Goal: Information Seeking & Learning: Learn about a topic

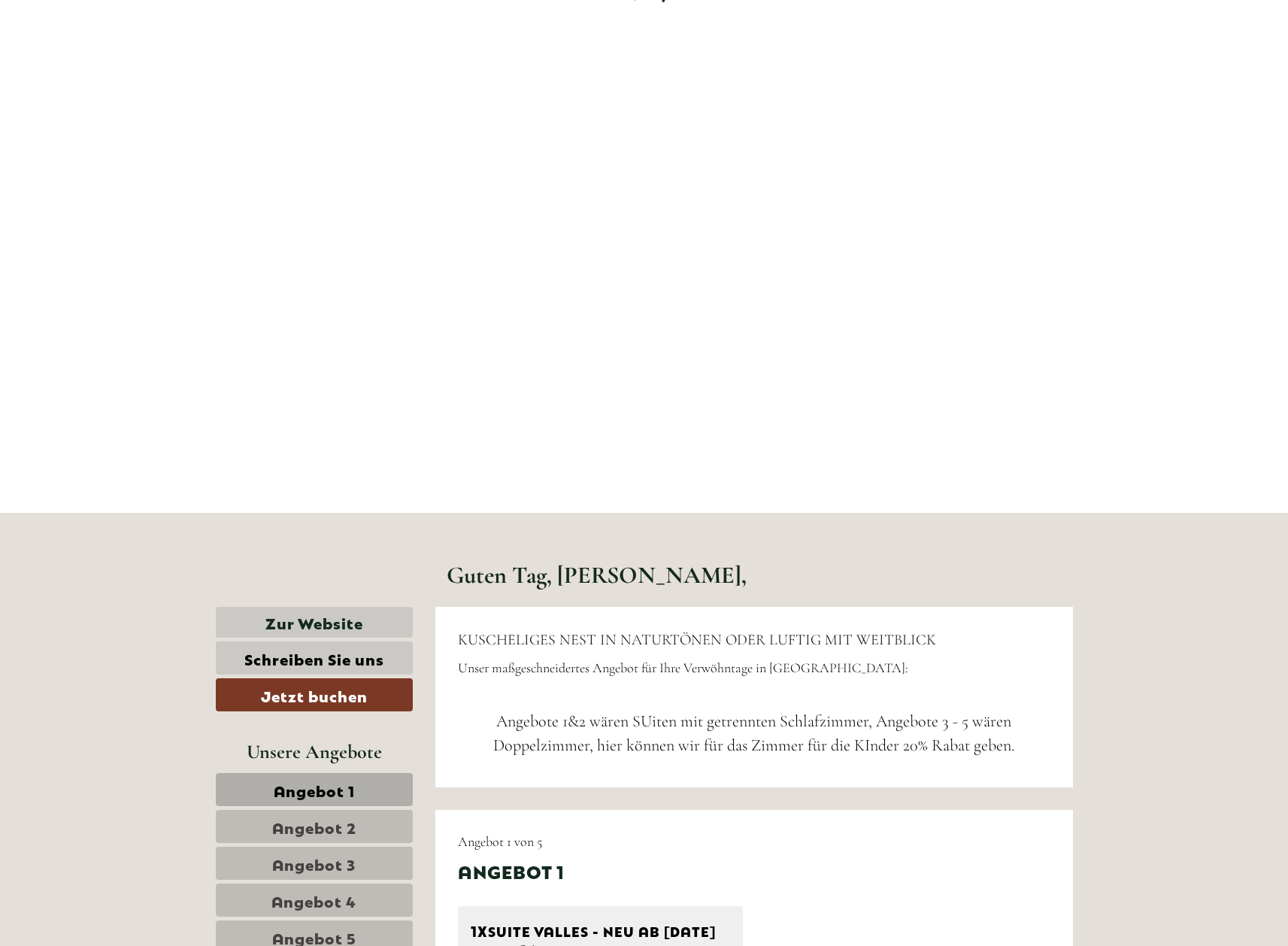
scroll to position [282, 0]
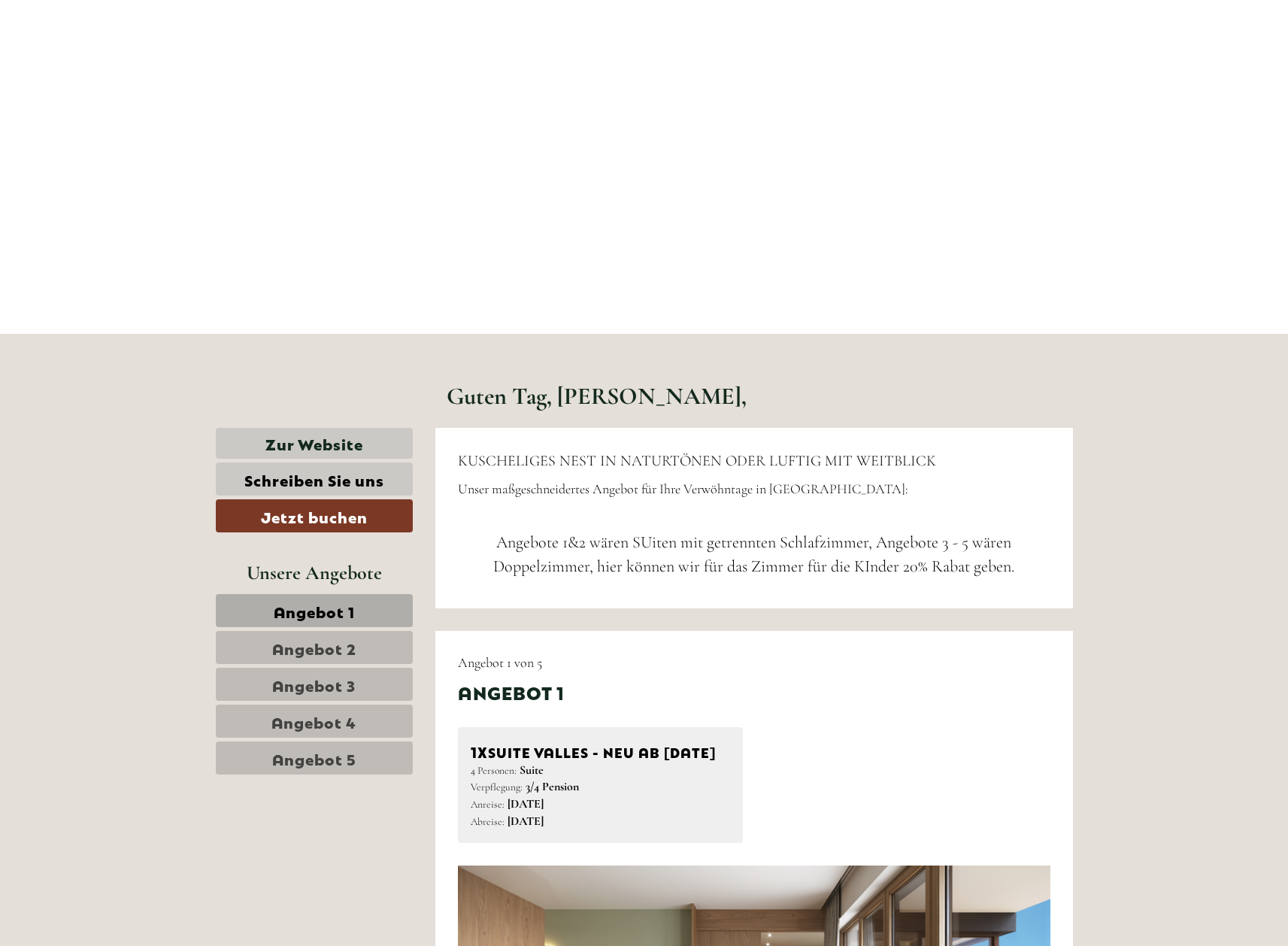
click at [339, 684] on span "Angebot 3" at bounding box center [313, 684] width 83 height 21
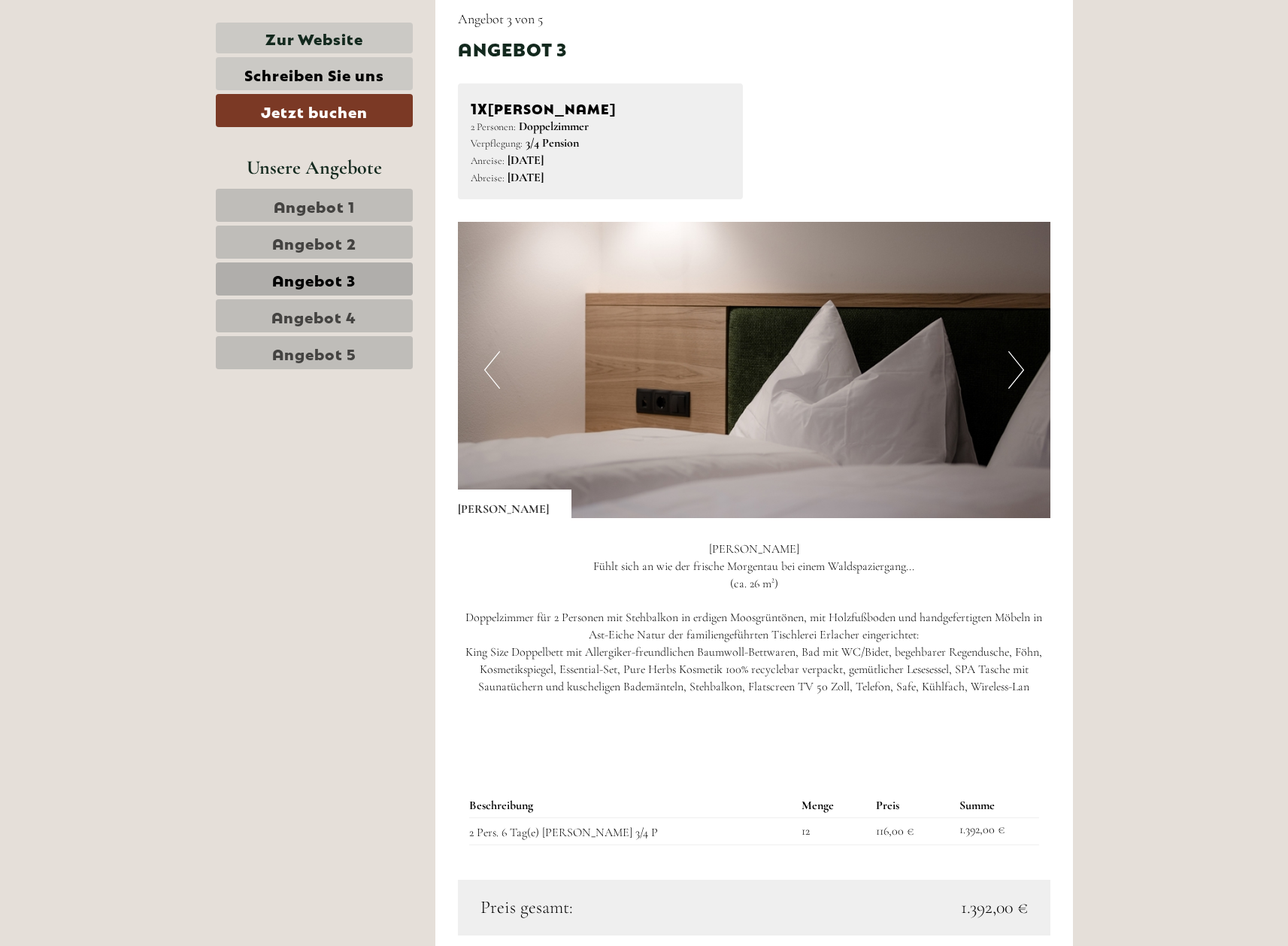
scroll to position [1194, 0]
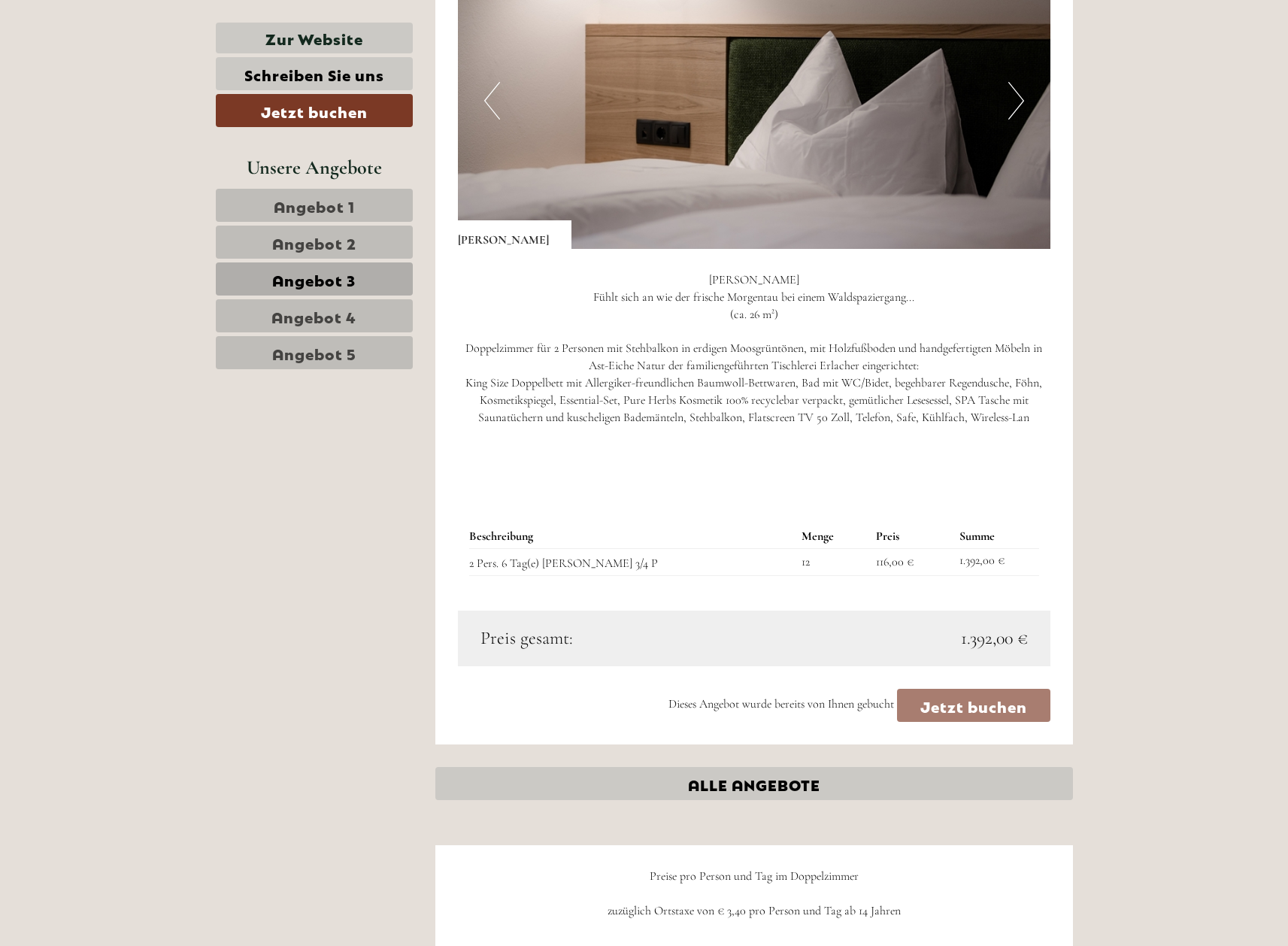
click at [324, 312] on span "Angebot 4" at bounding box center [313, 316] width 85 height 21
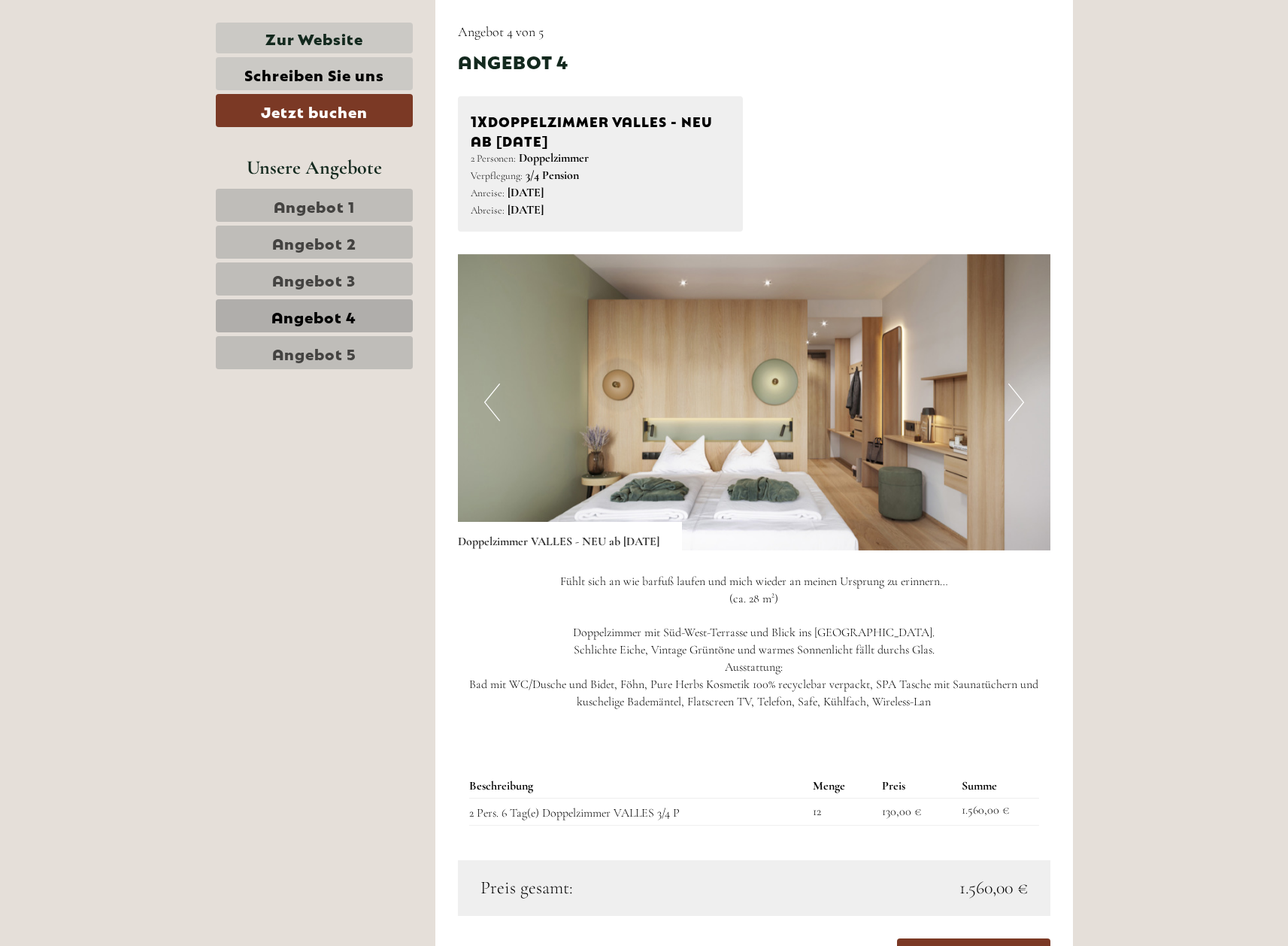
click at [352, 369] on link "Angebot 5" at bounding box center [314, 353] width 197 height 33
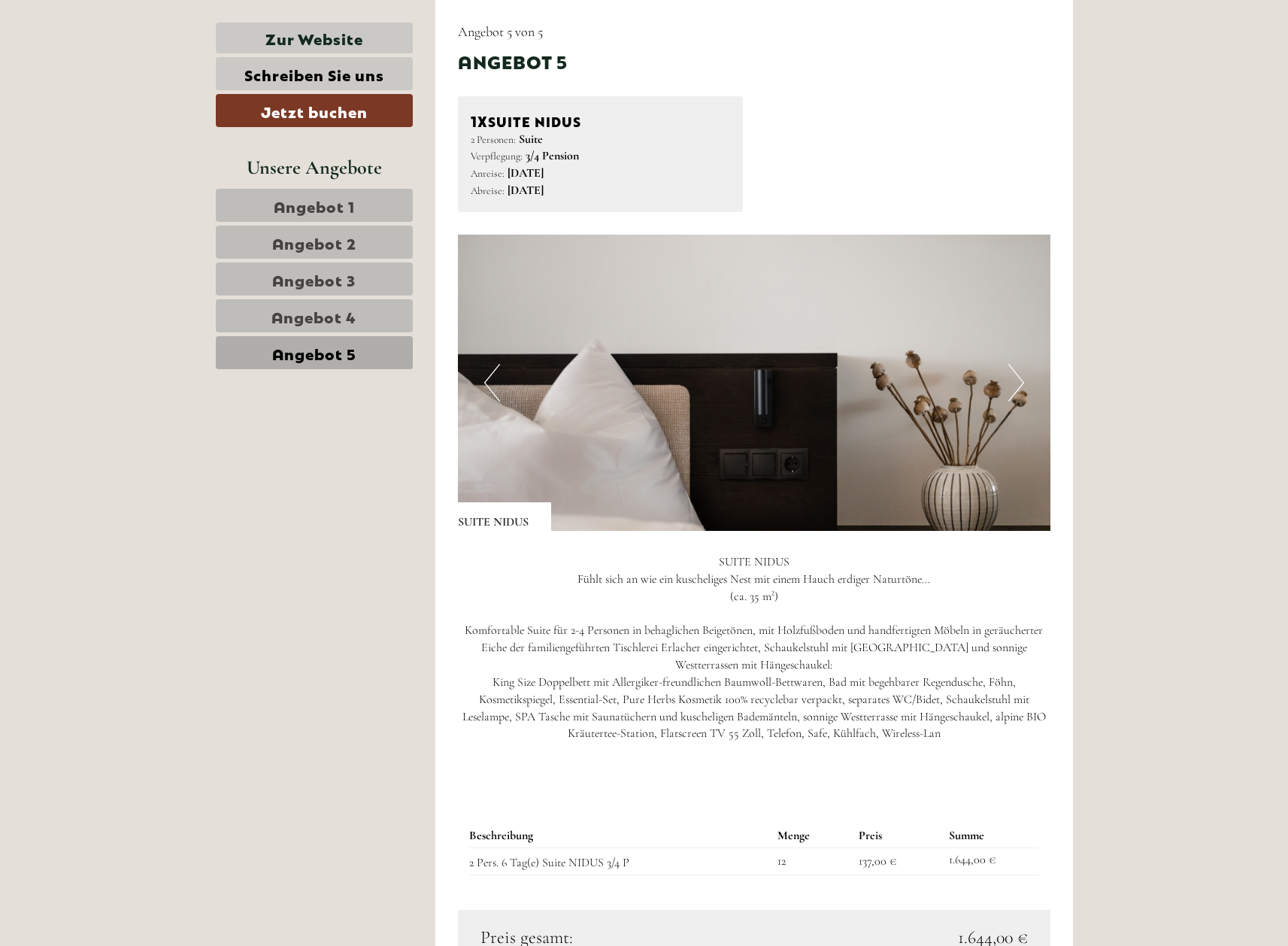
click at [347, 280] on span "Angebot 3" at bounding box center [313, 278] width 83 height 21
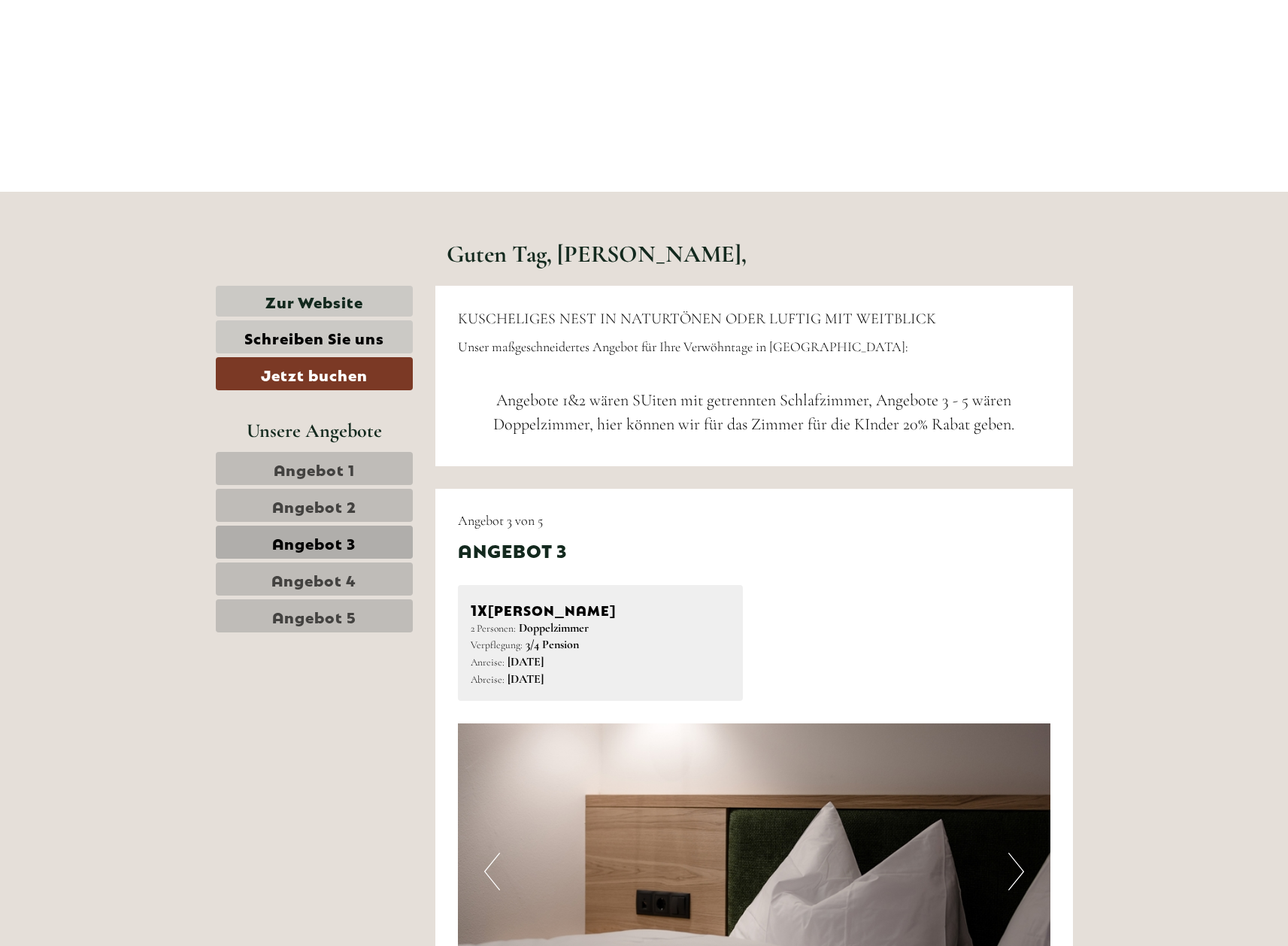
scroll to position [0, 0]
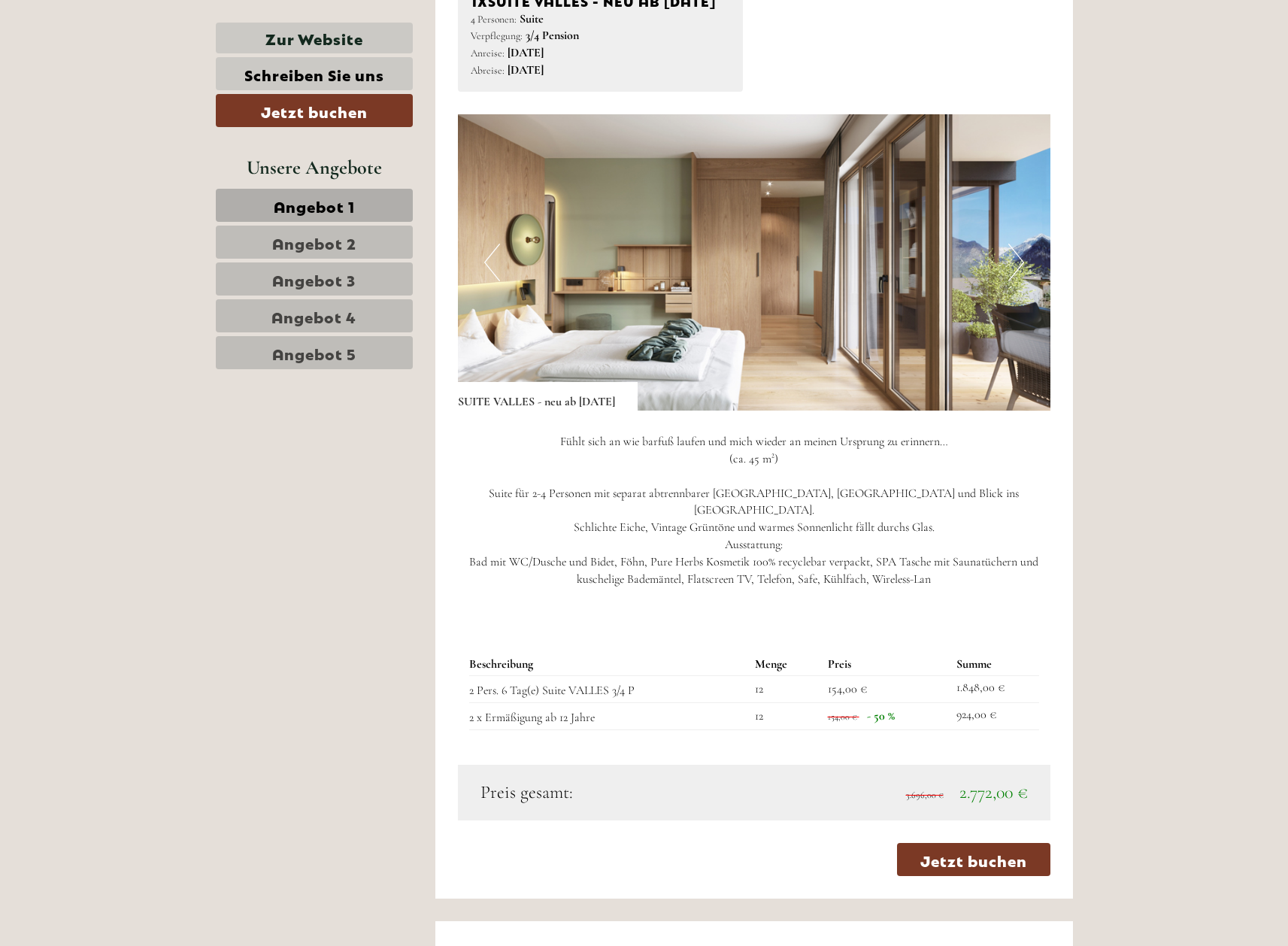
scroll to position [1034, 0]
